Goal: Transaction & Acquisition: Purchase product/service

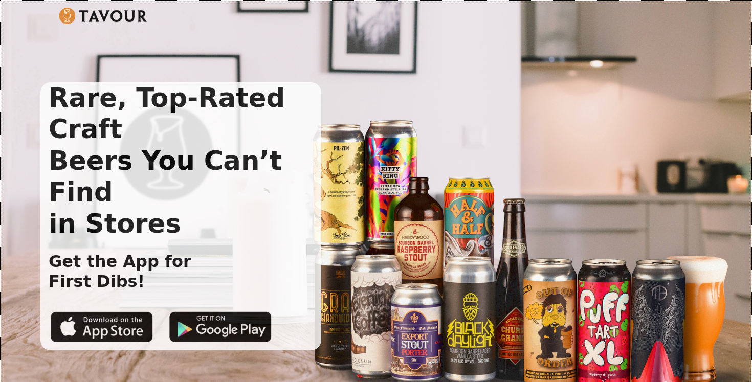
click at [106, 13] on img at bounding box center [103, 16] width 88 height 16
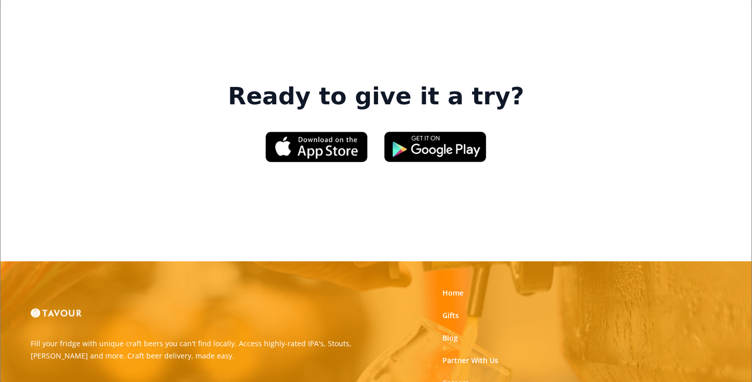
scroll to position [1626, 0]
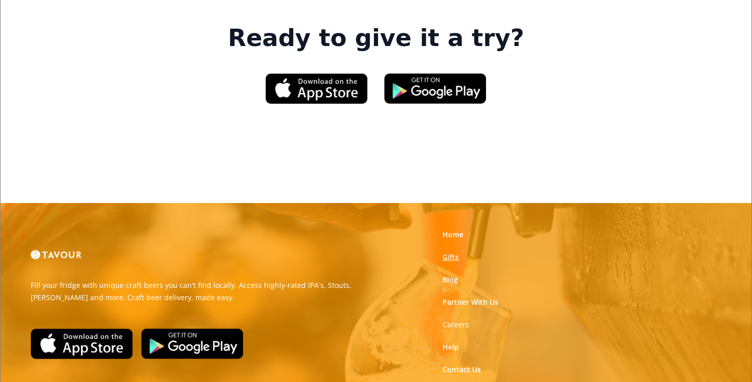
click at [448, 252] on link "Gifts" at bounding box center [450, 257] width 16 height 10
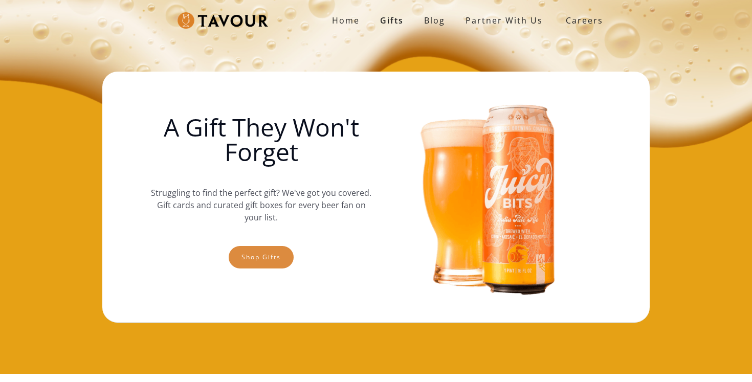
click at [260, 259] on link "Shop gifts" at bounding box center [261, 257] width 65 height 22
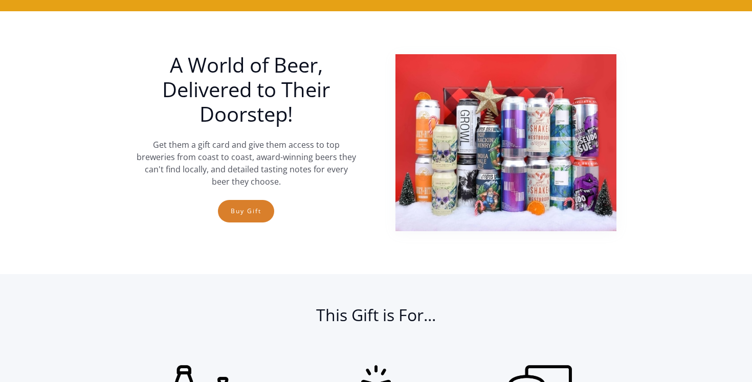
scroll to position [374, 0]
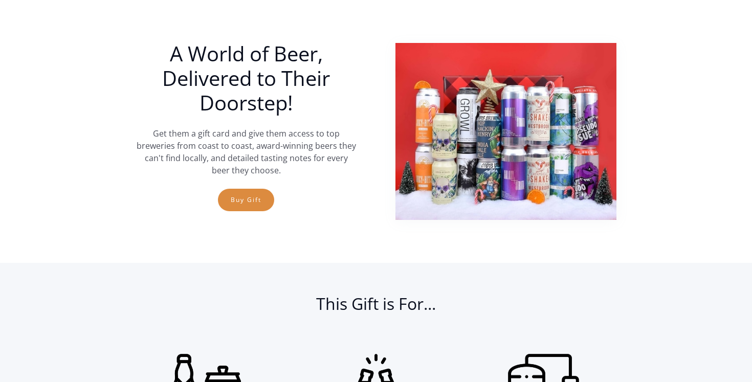
click at [247, 200] on link "Buy Gift" at bounding box center [246, 200] width 56 height 22
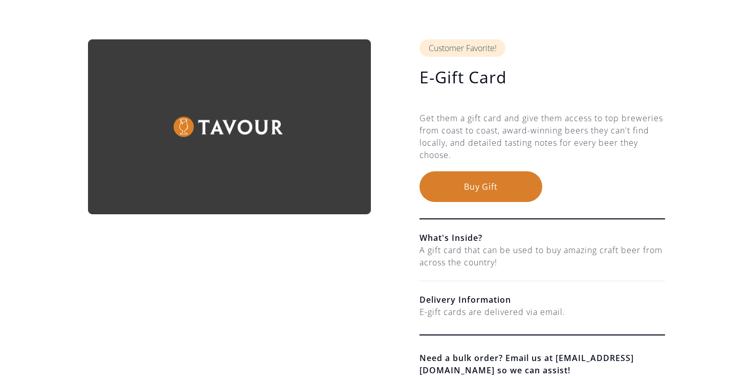
scroll to position [66, 0]
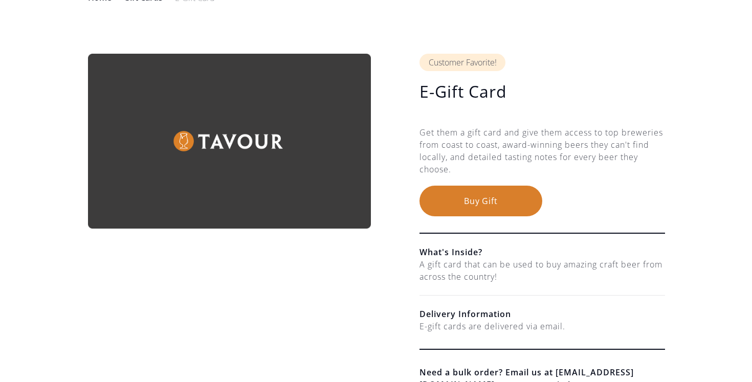
click at [479, 202] on button "Buy Gift" at bounding box center [480, 201] width 123 height 31
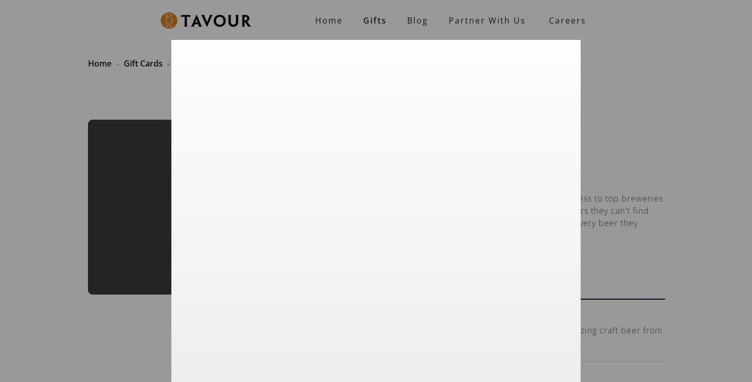
scroll to position [0, 0]
